Goal: Communication & Community: Ask a question

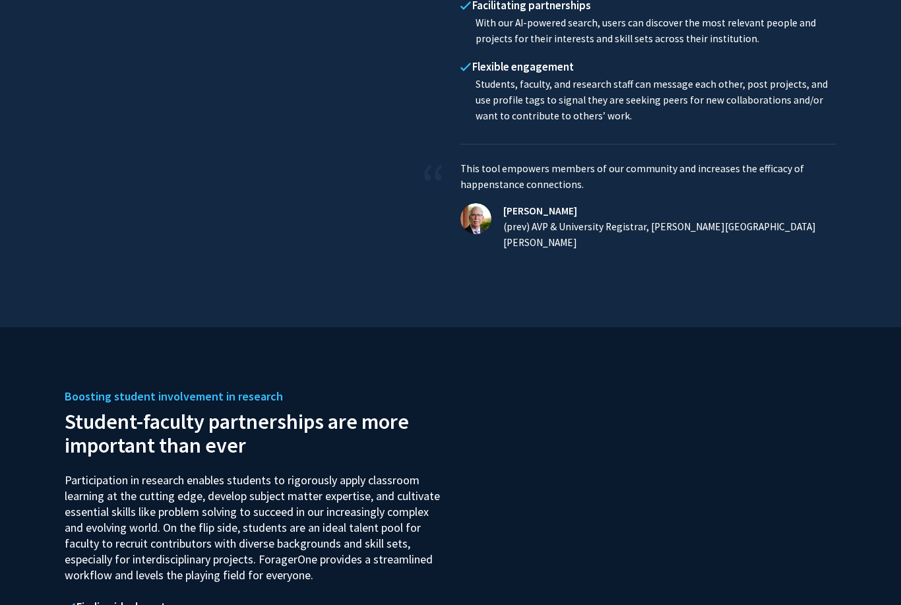
scroll to position [1545, 0]
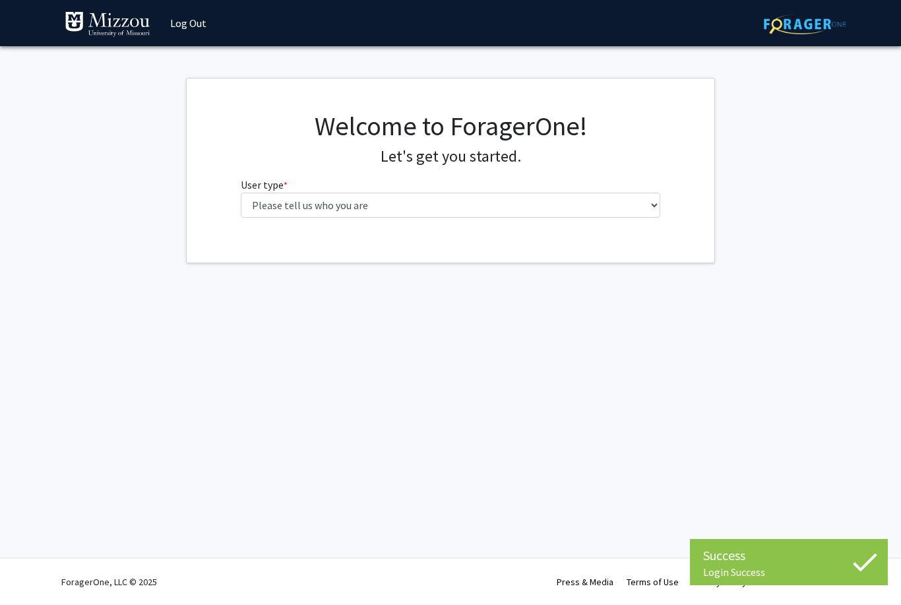
click at [596, 188] on fg-select "User type * required Please tell us who you are Undergraduate Student Master's …" at bounding box center [451, 197] width 420 height 41
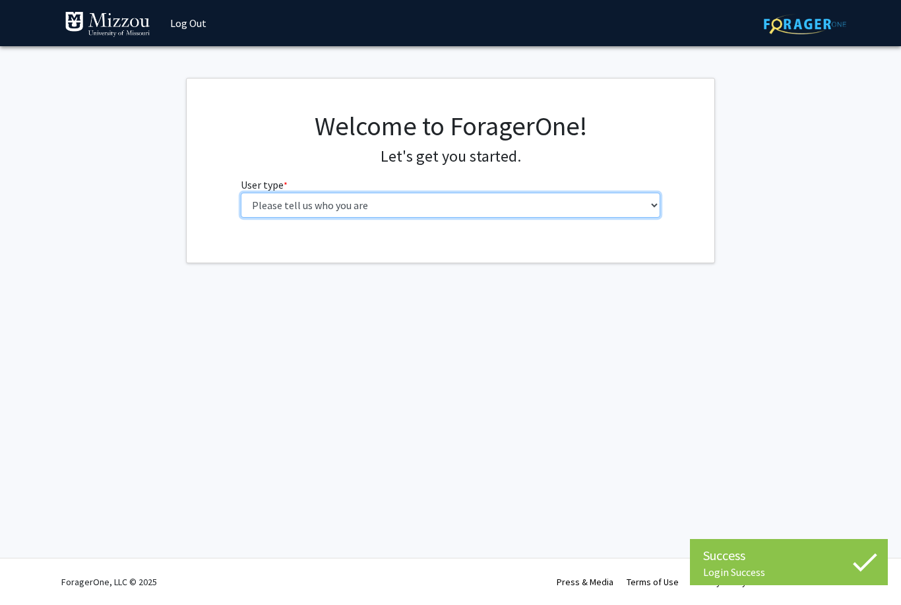
click at [580, 197] on select "Please tell us who you are Undergraduate Student Master's Student Doctoral Cand…" at bounding box center [451, 205] width 420 height 25
select select "1: undergrad"
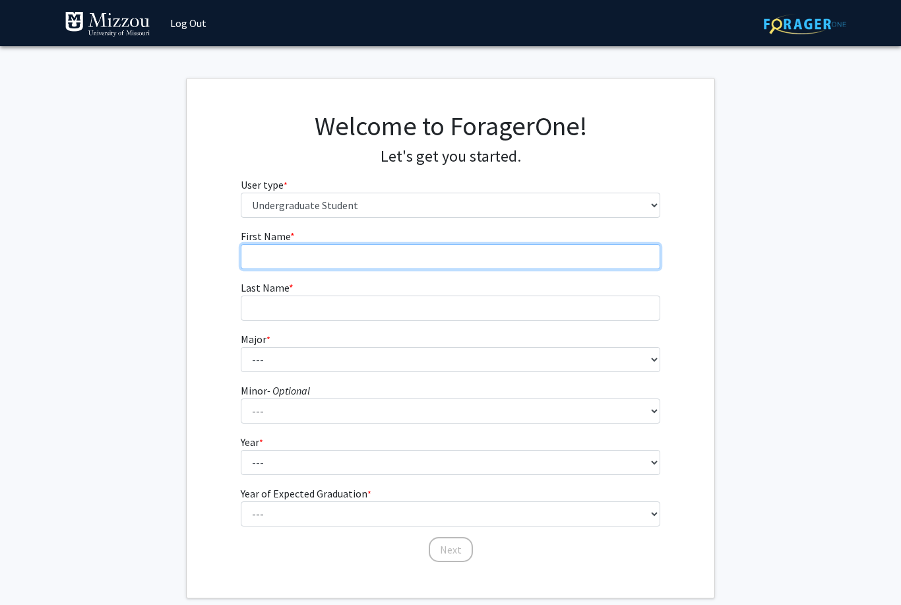
click at [535, 252] on input "First Name * required" at bounding box center [451, 256] width 420 height 25
type input "Sofia"
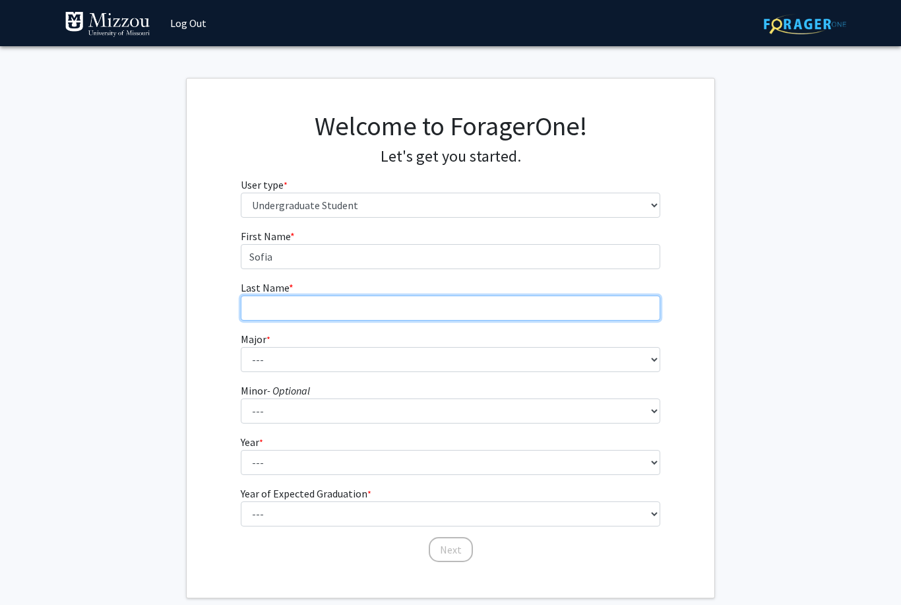
click at [620, 319] on input "Last Name * required" at bounding box center [451, 308] width 420 height 25
type input "[PERSON_NAME]"
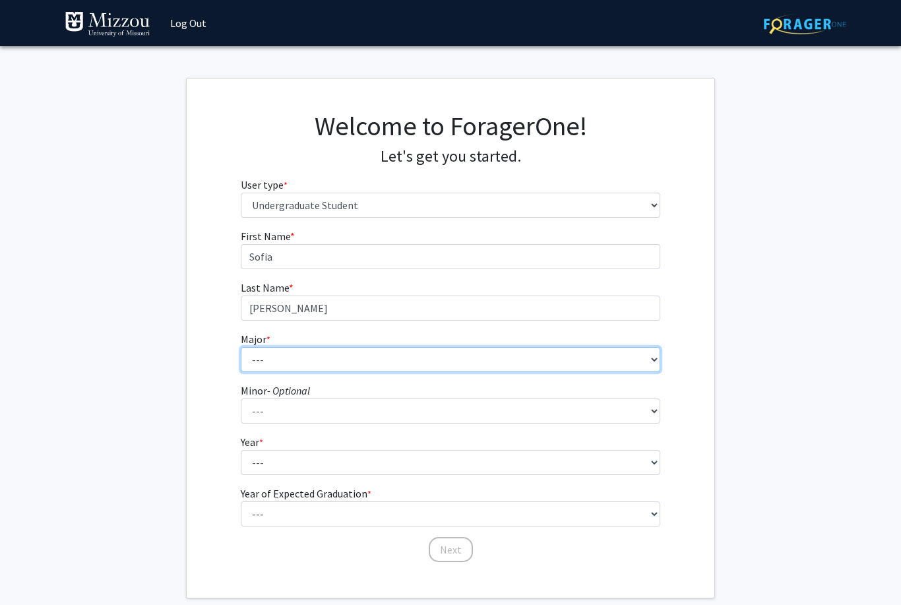
click at [632, 356] on select "--- Agribusiness Management Agricultural Education Agricultural Education: Comm…" at bounding box center [451, 359] width 420 height 25
select select "135: 2628"
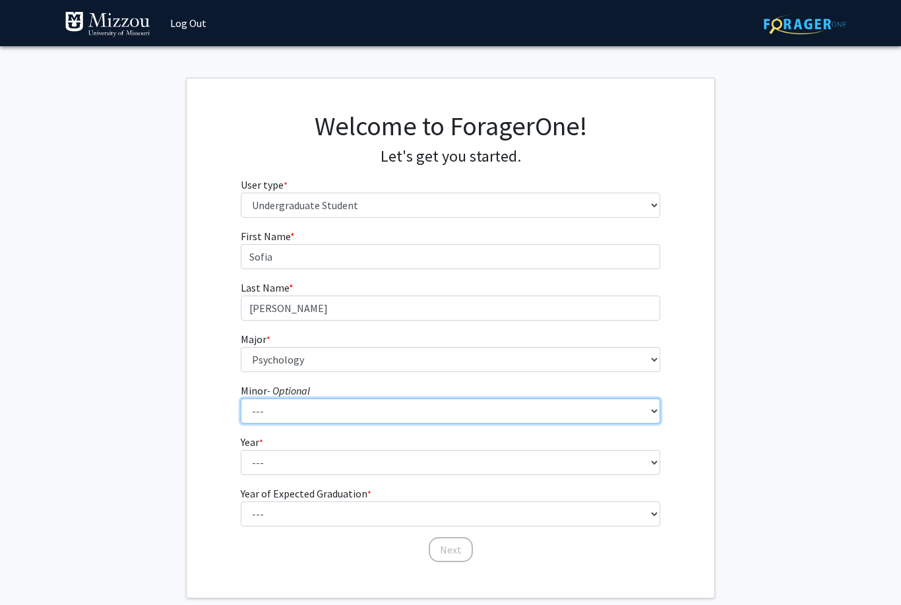
click at [440, 410] on select "--- Accountancy Aerospace Engineering Aerospace Studies Agribusiness Management…" at bounding box center [451, 410] width 420 height 25
select select "19: 1975"
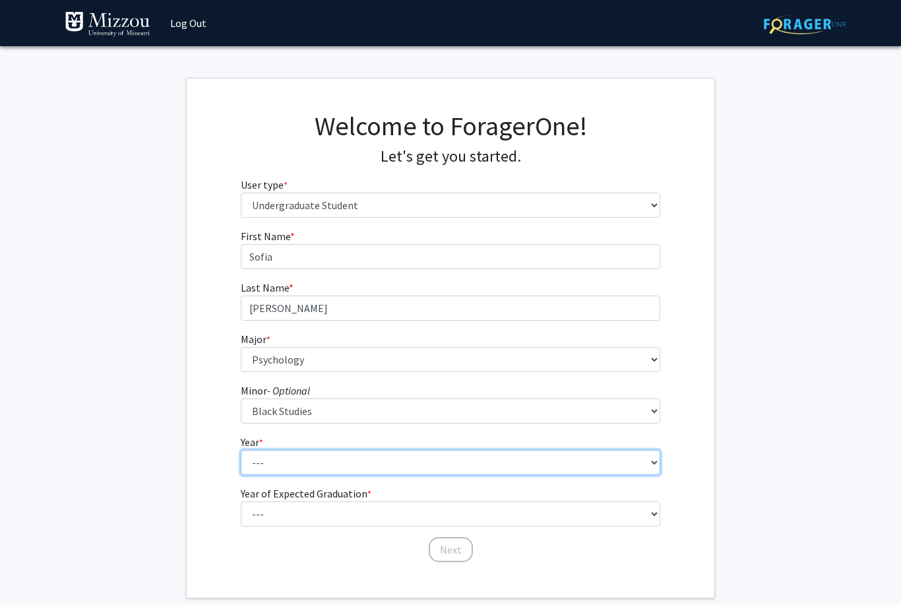
click at [387, 460] on select "--- First-year Sophomore Junior Senior Postbaccalaureate Certificate" at bounding box center [451, 462] width 420 height 25
select select "4: senior"
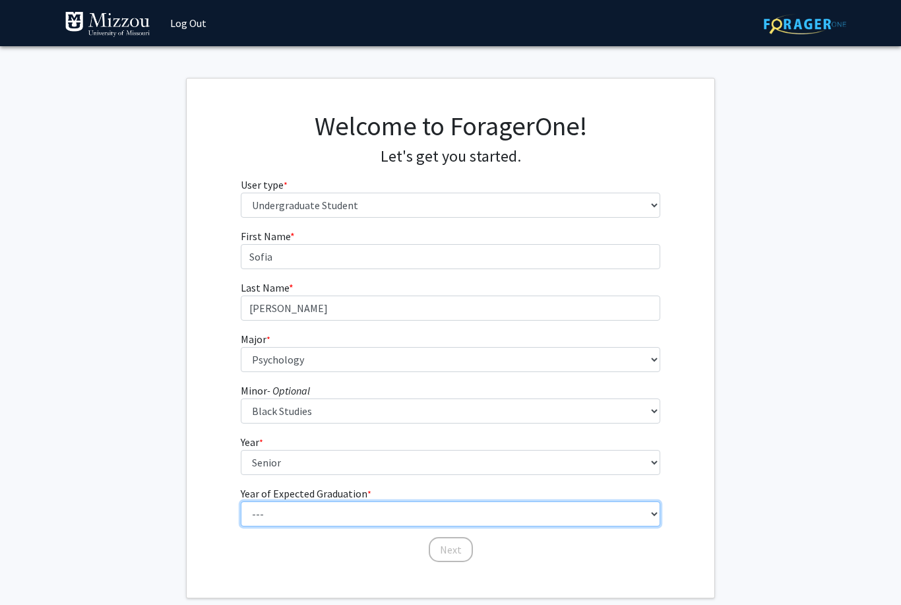
click at [427, 517] on select "--- 2025 2026 2027 2028 2029 2030 2031 2032 2033 2034" at bounding box center [451, 513] width 420 height 25
select select "3: 2027"
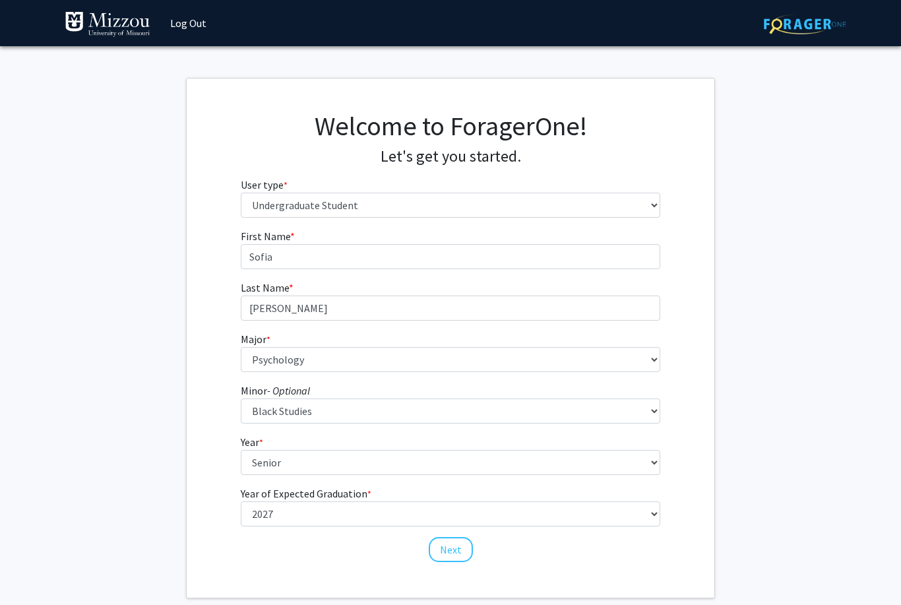
click at [450, 549] on button "Next" at bounding box center [451, 549] width 44 height 25
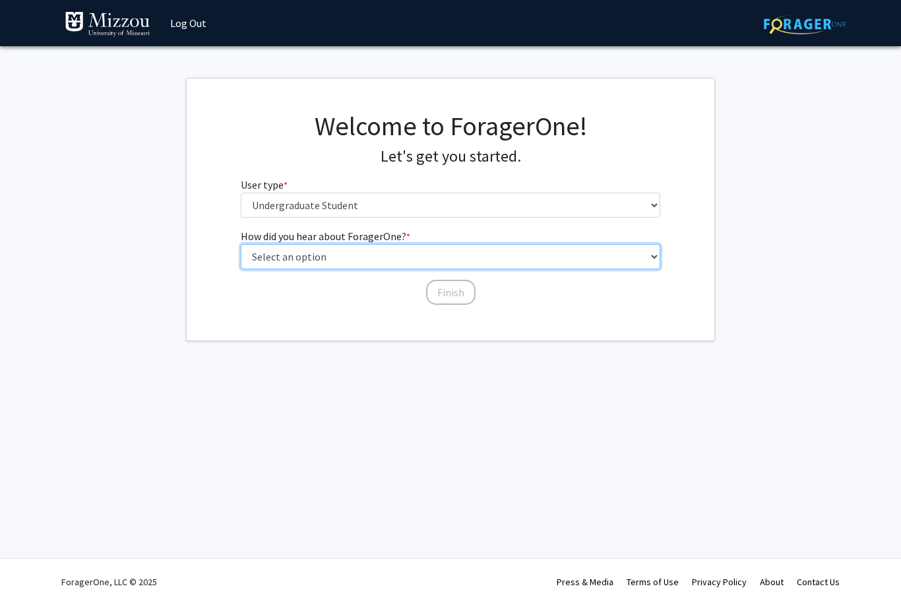
click at [600, 261] on select "Select an option Peer/student recommendation Faculty/staff recommendation Unive…" at bounding box center [451, 256] width 420 height 25
select select "2: faculty_recommendation"
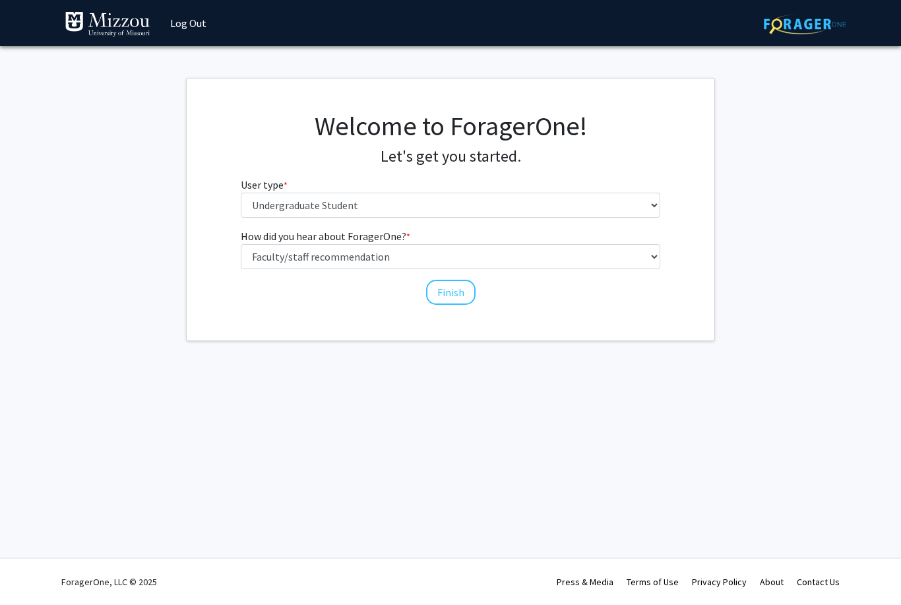
click at [465, 288] on button "Finish" at bounding box center [450, 292] width 49 height 25
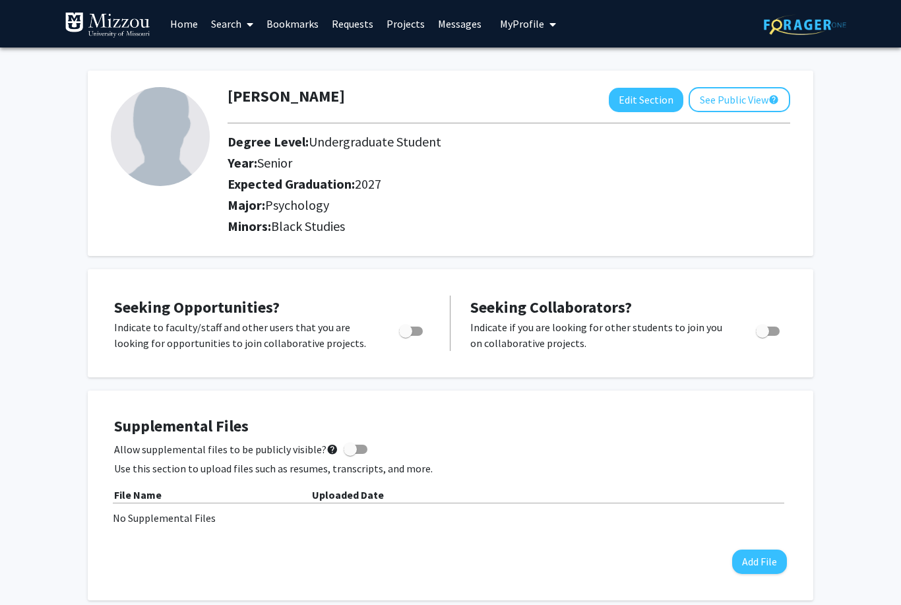
click at [255, 30] on link "Search" at bounding box center [231, 24] width 55 height 46
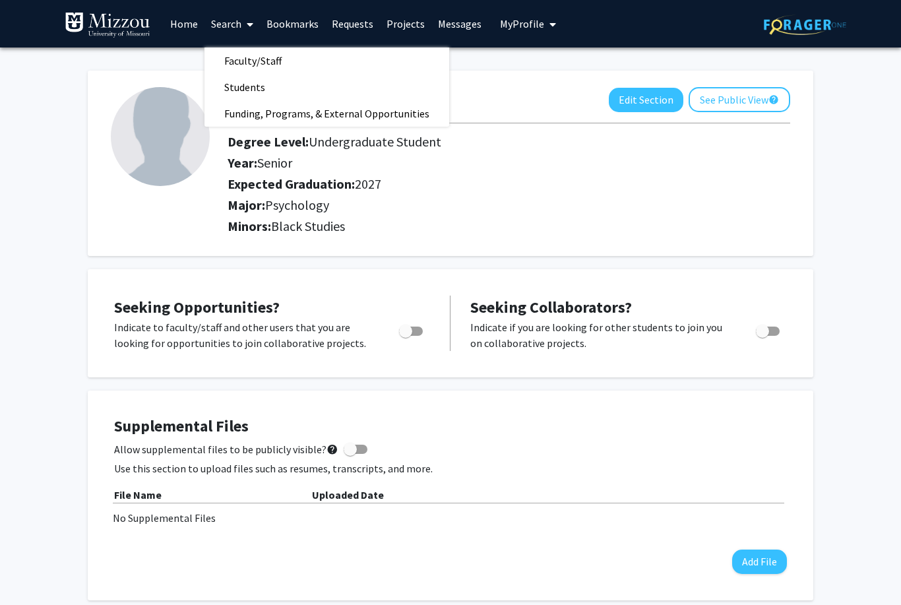
click at [338, 51] on link "Faculty/Staff" at bounding box center [326, 61] width 245 height 20
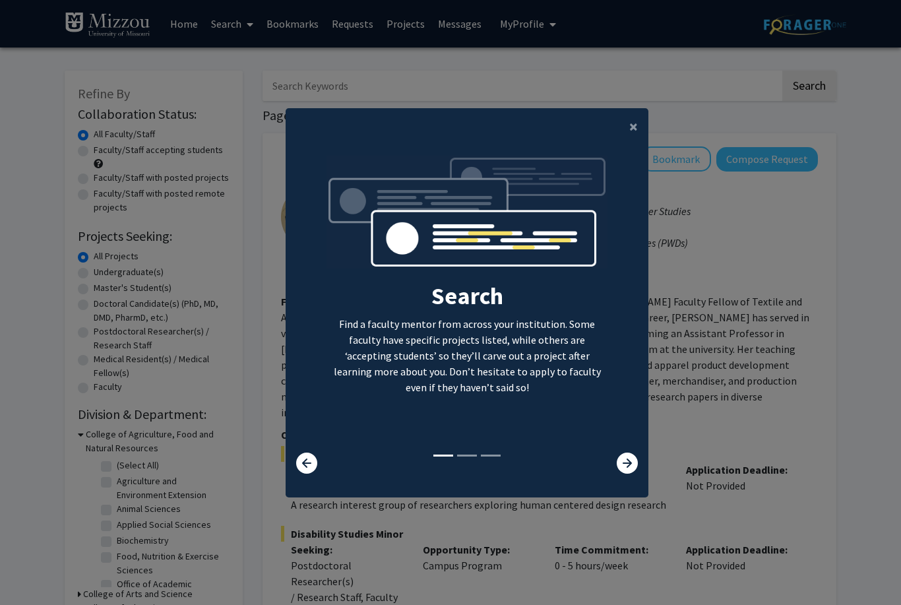
click at [645, 139] on button "×" at bounding box center [634, 126] width 30 height 37
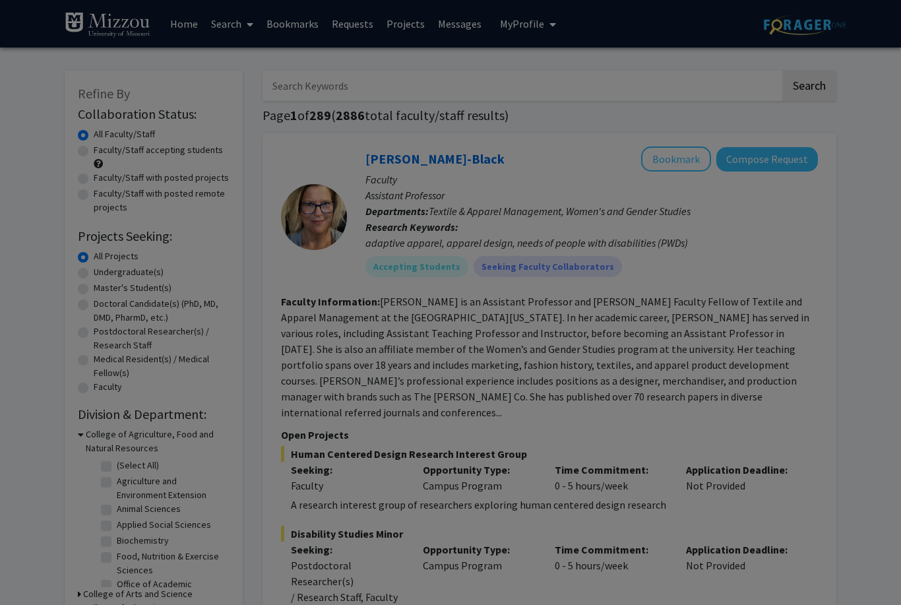
click at [626, 145] on div "Search Find a faculty mentor from across your institution. Some faculty have sp…" at bounding box center [467, 172] width 363 height 339
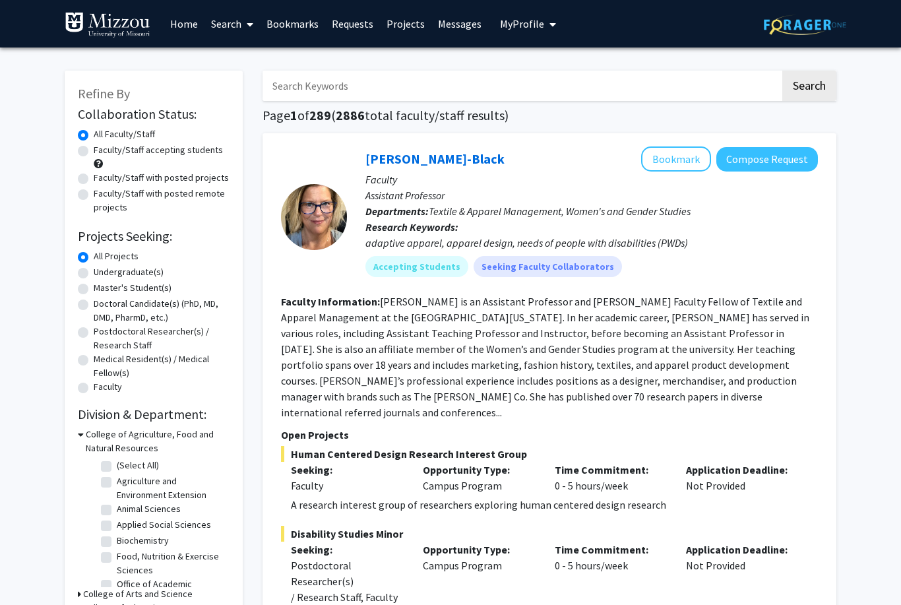
click at [734, 88] on input "Search Keywords" at bounding box center [522, 86] width 518 height 30
click at [809, 84] on button "Search" at bounding box center [809, 86] width 54 height 30
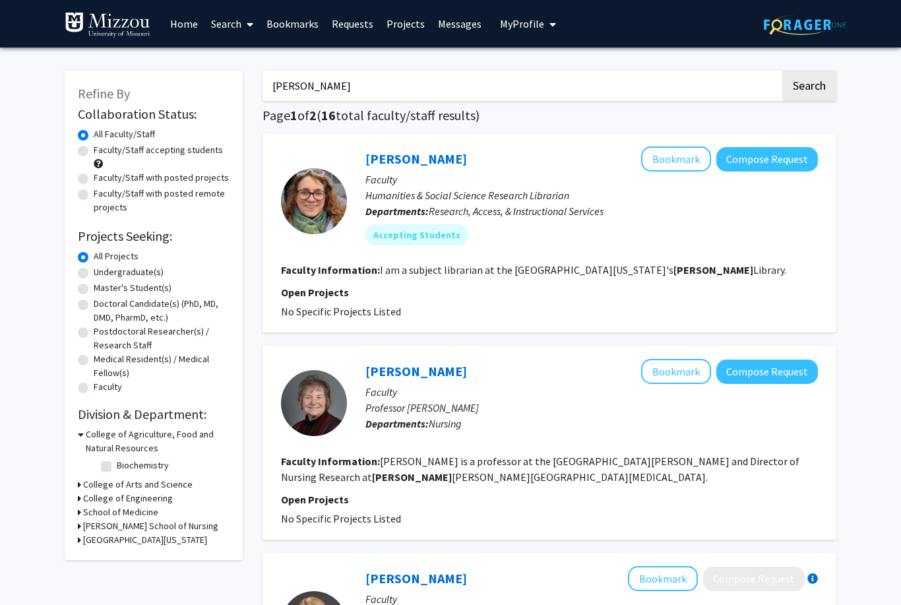
click at [809, 84] on button "Search" at bounding box center [809, 86] width 54 height 30
type input "[PERSON_NAME]"
click at [809, 84] on button "Search" at bounding box center [809, 86] width 54 height 30
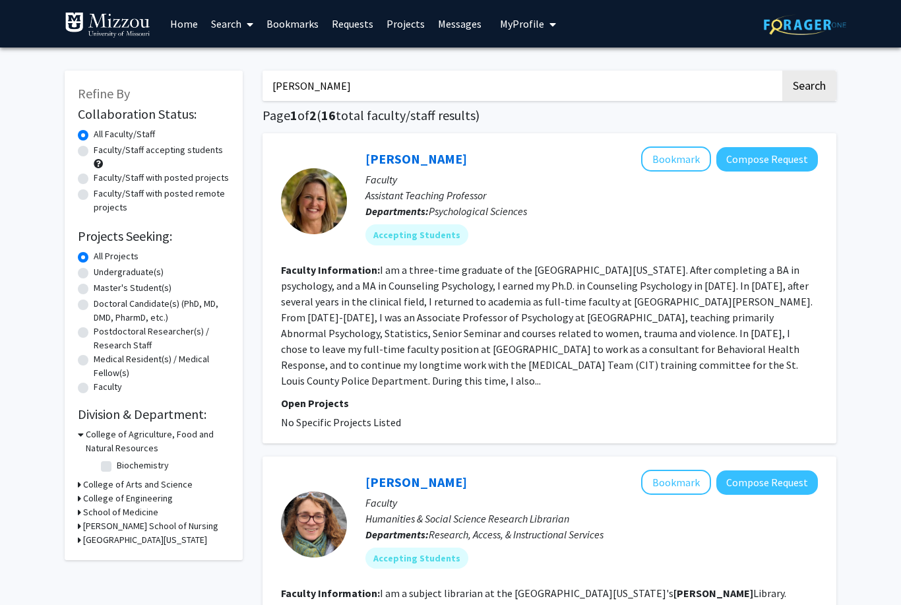
click at [798, 158] on button "Compose Request" at bounding box center [767, 159] width 102 height 24
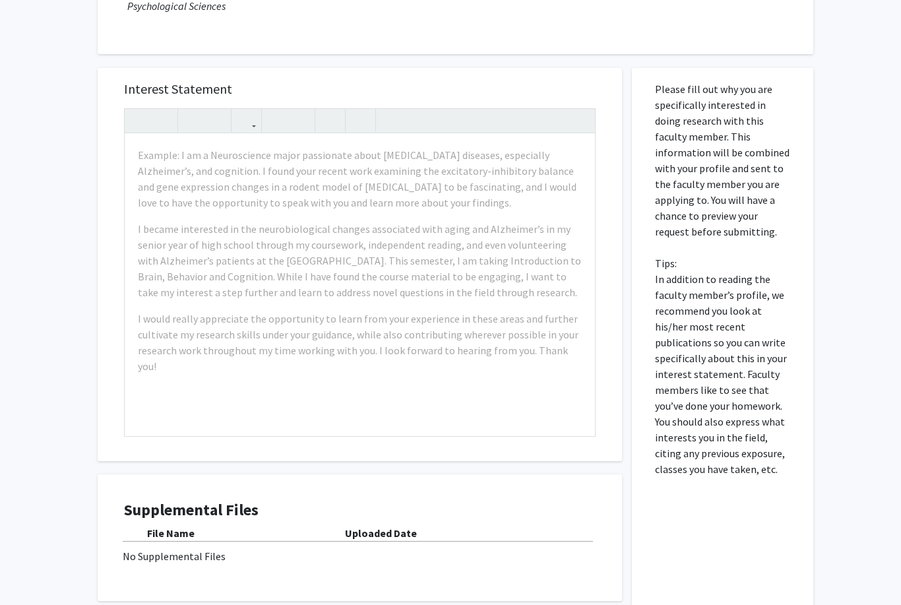
scroll to position [162, 0]
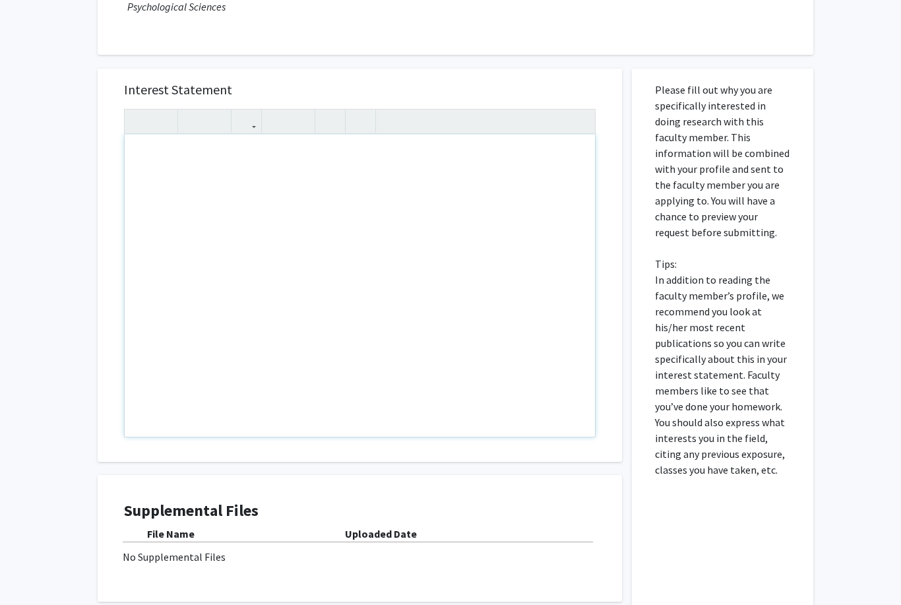
click at [533, 261] on div "Note to users with screen readers: Please press Alt+0 or Option+0 to deactivate…" at bounding box center [360, 286] width 470 height 302
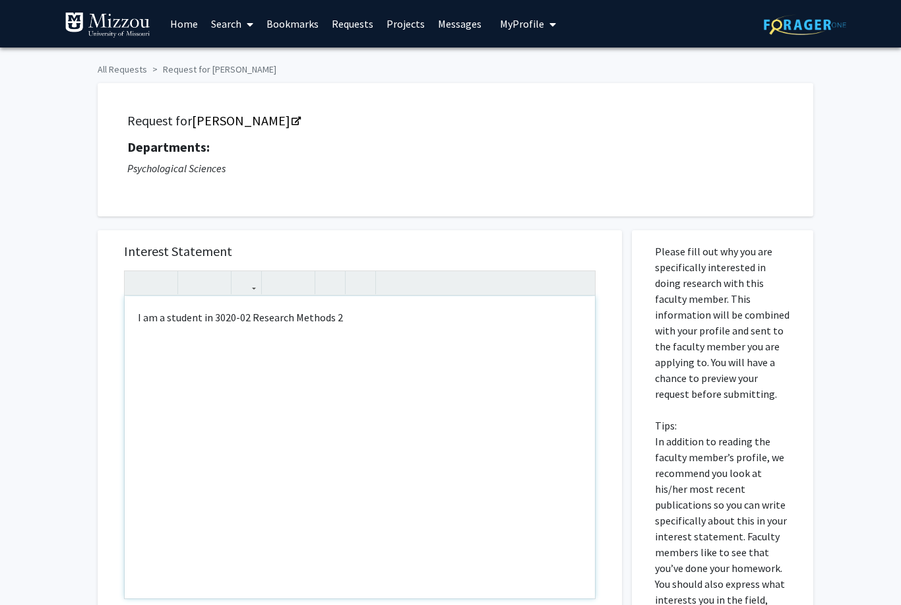
type textarea "I am a student in 3020-02 Research Methods 2!"
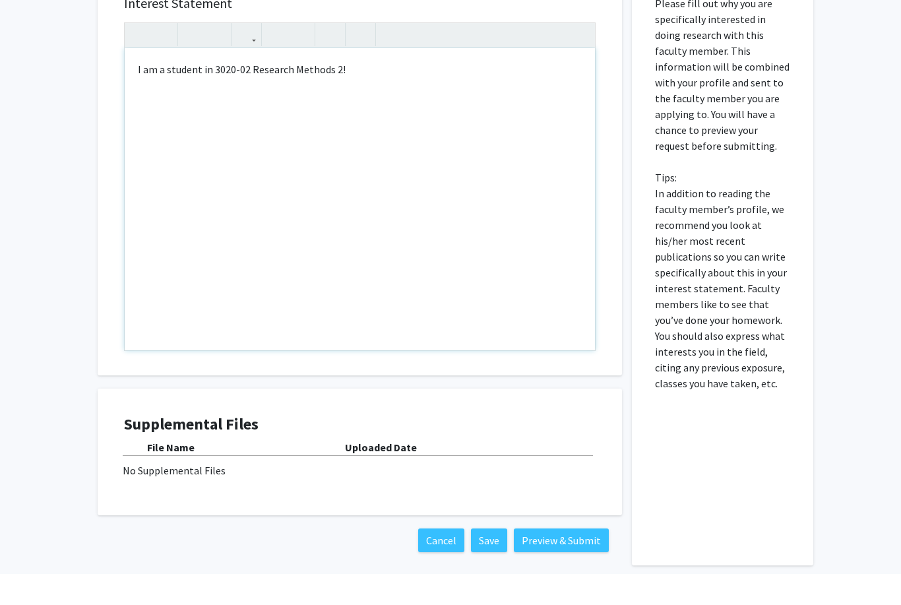
scroll to position [276, 0]
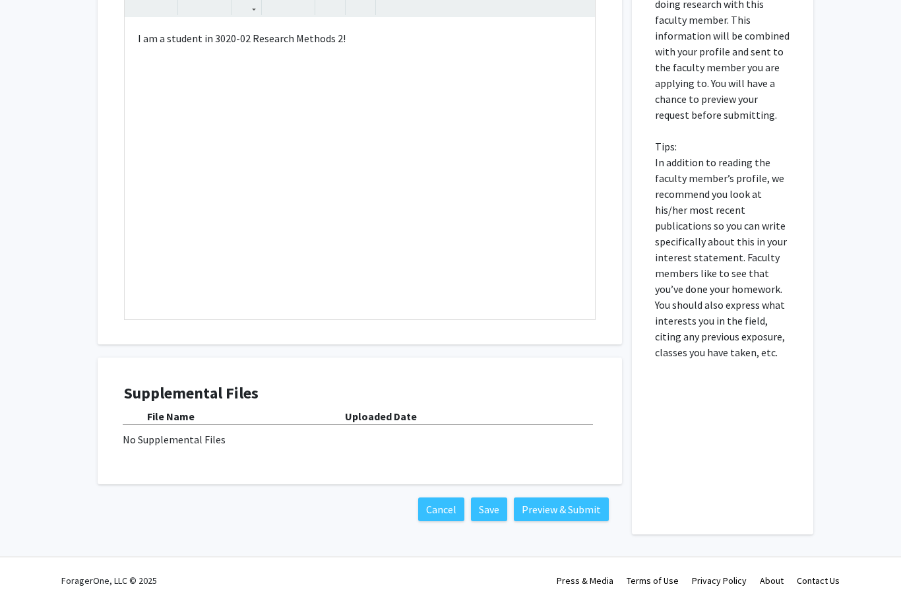
click at [603, 509] on button "Preview & Submit" at bounding box center [561, 513] width 95 height 24
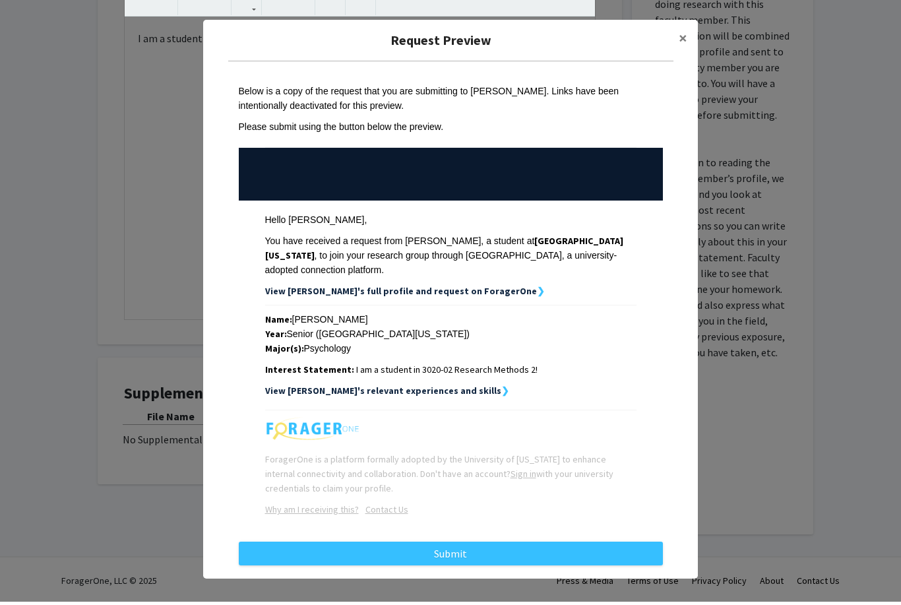
scroll to position [234, 0]
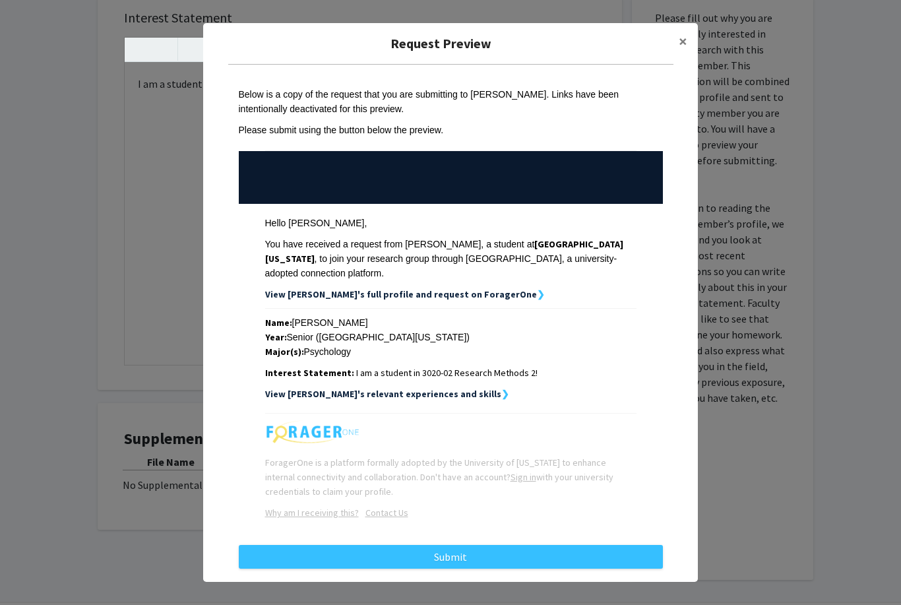
click at [558, 563] on button "Submit" at bounding box center [451, 557] width 424 height 24
